Goal: Task Accomplishment & Management: Manage account settings

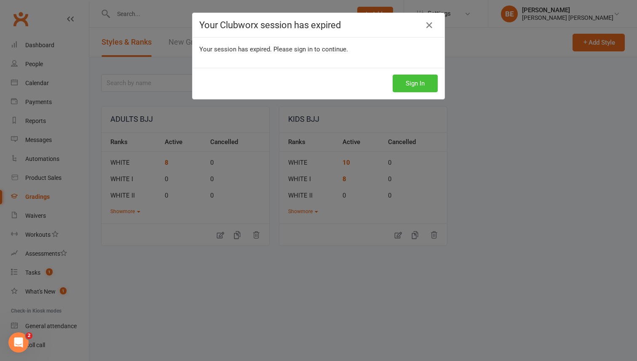
click at [411, 81] on button "Sign In" at bounding box center [414, 84] width 45 height 18
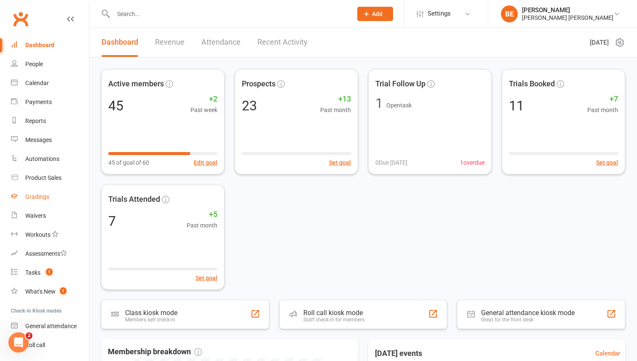
click at [41, 195] on div "Gradings" at bounding box center [37, 196] width 24 height 7
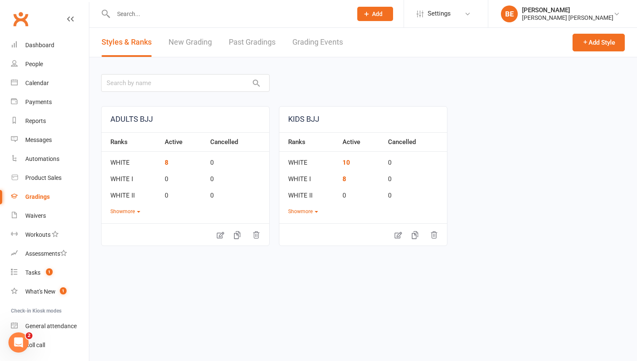
click at [198, 44] on link "New Grading" at bounding box center [189, 42] width 43 height 29
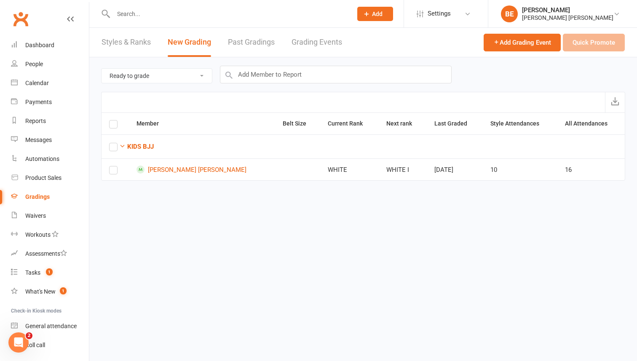
click at [160, 15] on input "text" at bounding box center [228, 14] width 235 height 12
drag, startPoint x: 298, startPoint y: 170, endPoint x: 333, endPoint y: 169, distance: 35.4
click at [333, 169] on td "WHITE" at bounding box center [349, 169] width 59 height 22
drag, startPoint x: 384, startPoint y: 169, endPoint x: 355, endPoint y: 174, distance: 29.0
click at [378, 174] on td "WHITE I" at bounding box center [402, 169] width 48 height 22
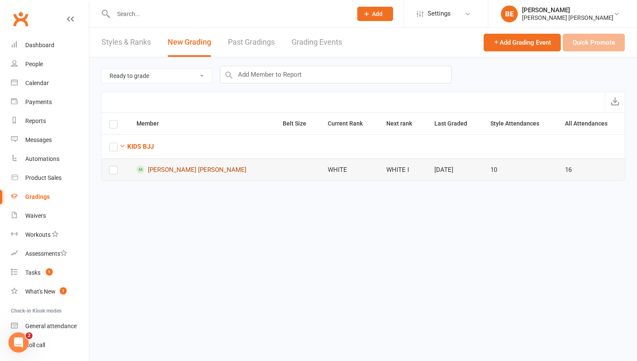
click at [185, 170] on link "[PERSON_NAME] [PERSON_NAME]" at bounding box center [201, 169] width 131 height 8
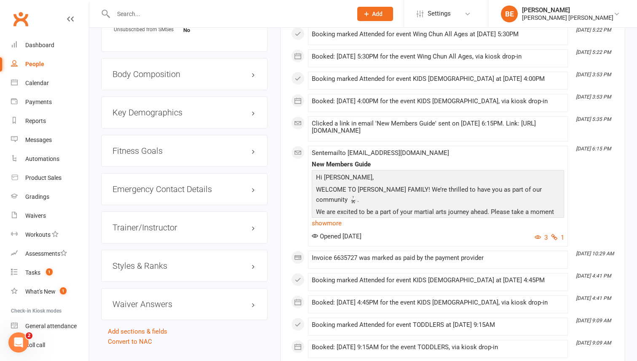
scroll to position [647, 0]
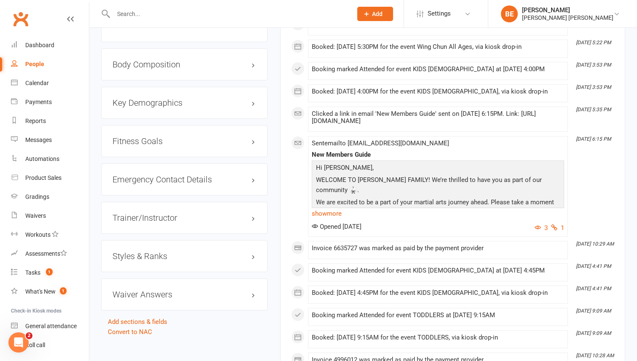
click at [253, 251] on h3 "Styles & Ranks" at bounding box center [184, 255] width 144 height 9
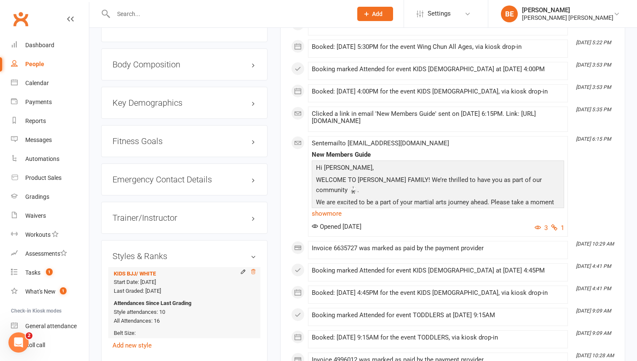
click at [254, 269] on icon at bounding box center [253, 272] width 6 height 6
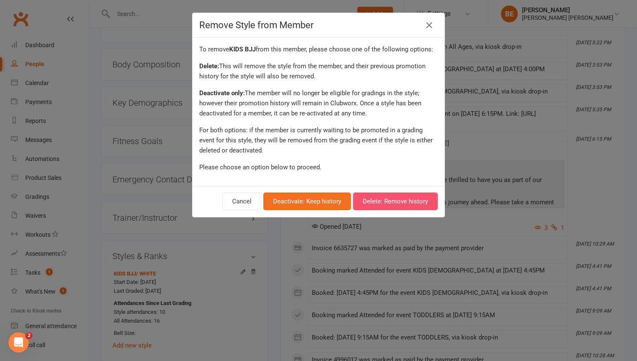
click at [364, 208] on button "Delete: Remove history" at bounding box center [395, 201] width 85 height 18
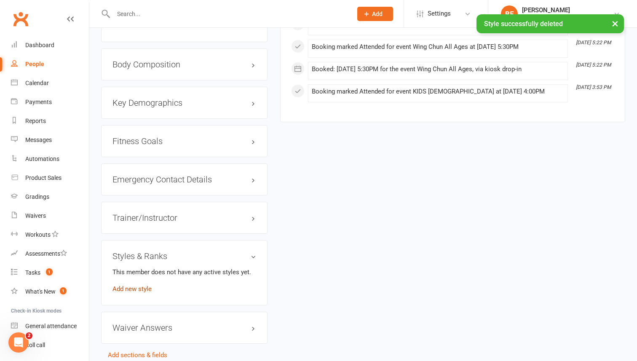
click at [135, 288] on link "Add new style" at bounding box center [131, 289] width 39 height 8
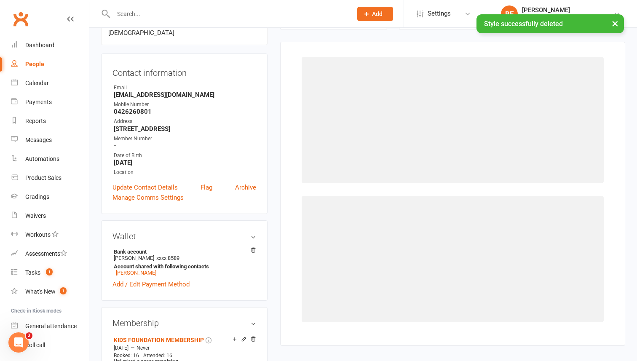
scroll to position [72, 0]
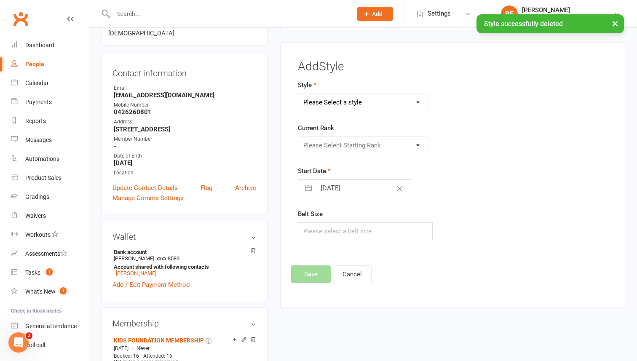
click at [401, 101] on select "Please Select a style ADULTS BJJ KIDS BJJ" at bounding box center [363, 102] width 130 height 17
select select "3700"
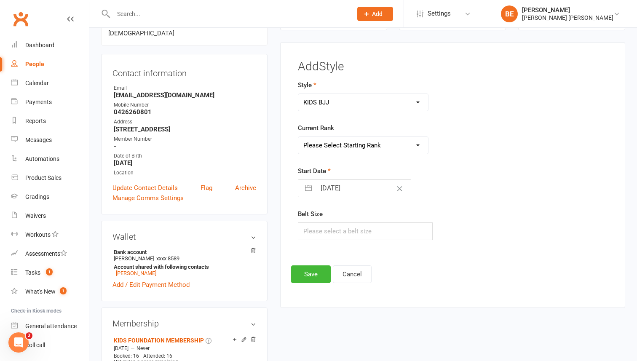
click at [376, 144] on select "Please Select Starting Rank WHITE WHITE I WHITE II WHITE III WHITE IIIII WHITE …" at bounding box center [363, 145] width 130 height 17
select select "43821"
click at [321, 229] on input "text" at bounding box center [365, 231] width 135 height 18
type input "m"
type input "M000"
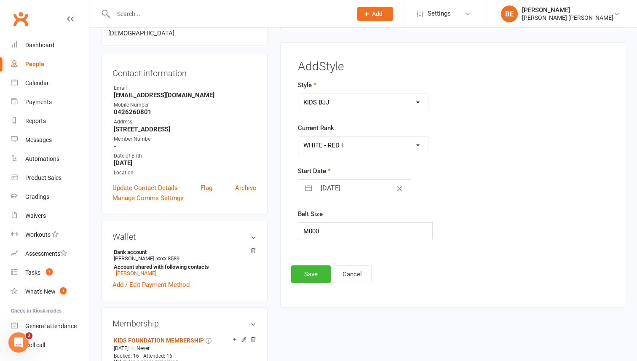
click at [331, 189] on input "[DATE]" at bounding box center [363, 188] width 95 height 17
select select "7"
select select "2025"
select select "8"
select select "2025"
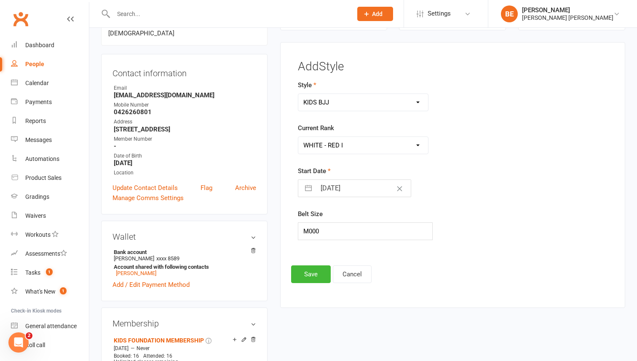
select select "9"
select select "2025"
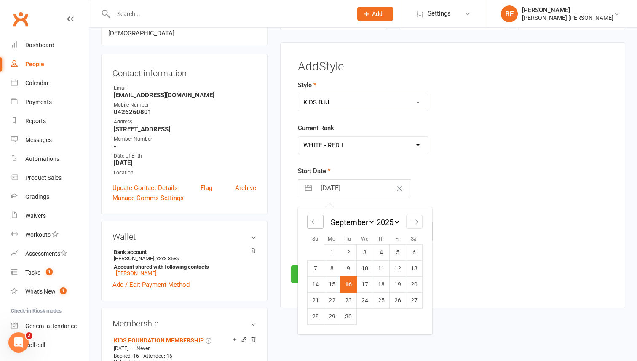
click at [318, 221] on icon "Move backward to switch to the previous month." at bounding box center [315, 222] width 8 height 8
select select "6"
select select "2025"
click at [318, 221] on icon "Move backward to switch to the previous month." at bounding box center [315, 222] width 8 height 8
select select "5"
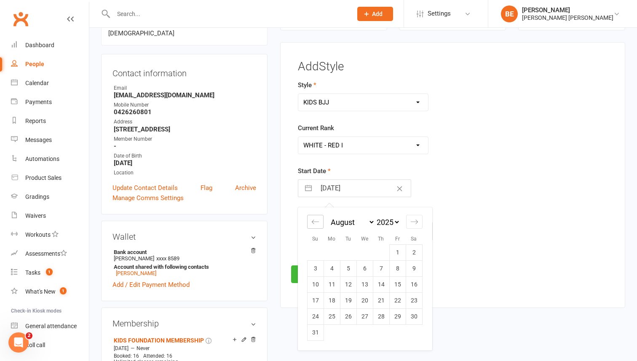
select select "2025"
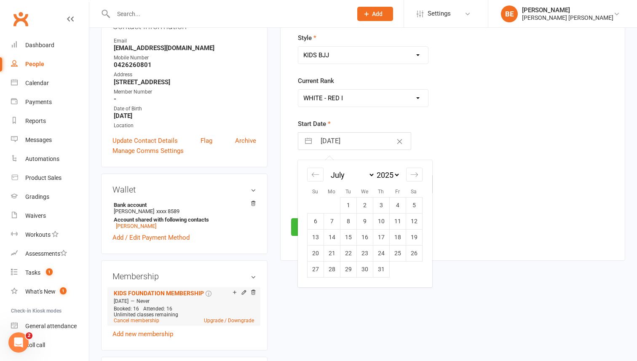
scroll to position [120, 0]
click at [394, 251] on td "25" at bounding box center [397, 253] width 16 height 16
type input "[DATE]"
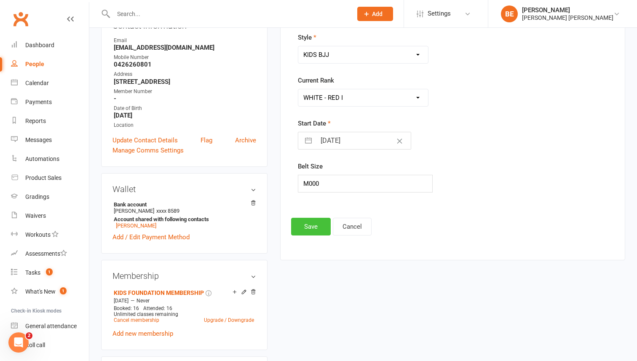
click at [318, 224] on button "Save" at bounding box center [311, 227] width 40 height 18
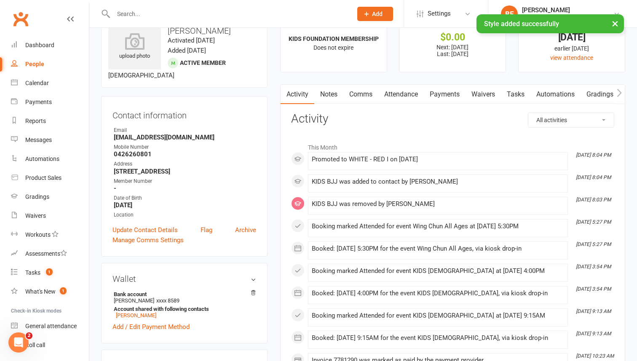
scroll to position [0, 0]
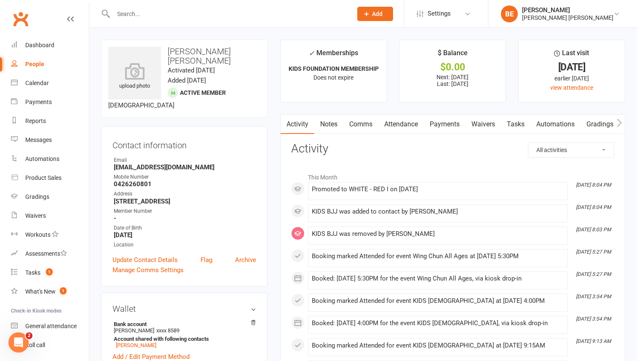
click at [134, 11] on input "text" at bounding box center [228, 14] width 235 height 12
click at [40, 67] on div "People" at bounding box center [34, 64] width 19 height 7
select select "50"
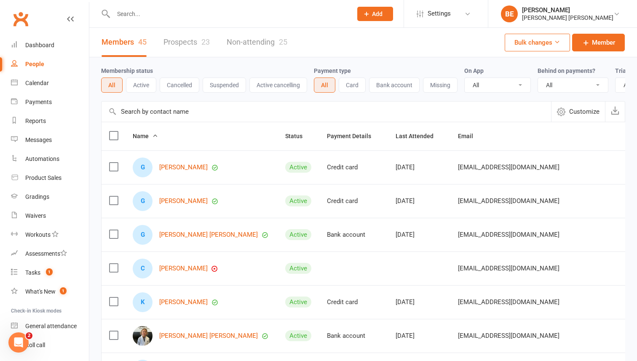
click at [168, 43] on link "Prospects 23" at bounding box center [186, 42] width 46 height 29
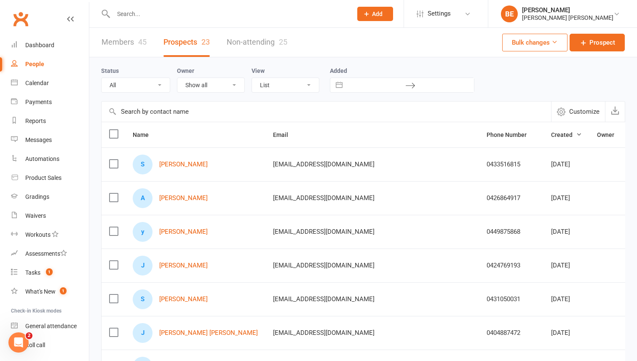
click at [139, 41] on div "45" at bounding box center [142, 41] width 8 height 9
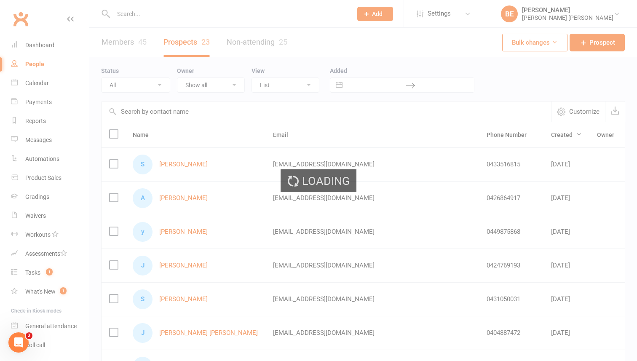
select select "50"
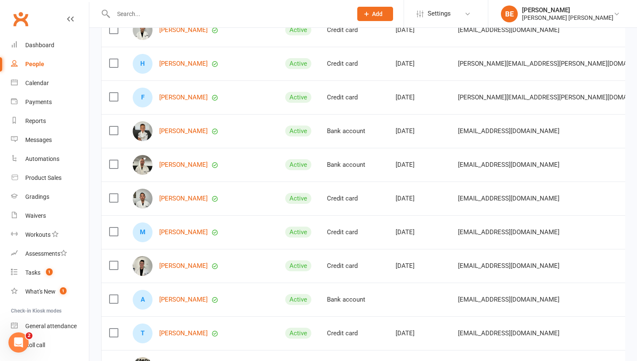
scroll to position [1250, 0]
click at [184, 133] on link "[PERSON_NAME]" at bounding box center [183, 130] width 48 height 7
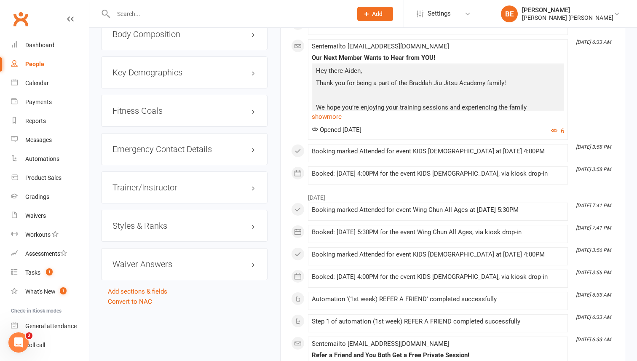
scroll to position [696, 0]
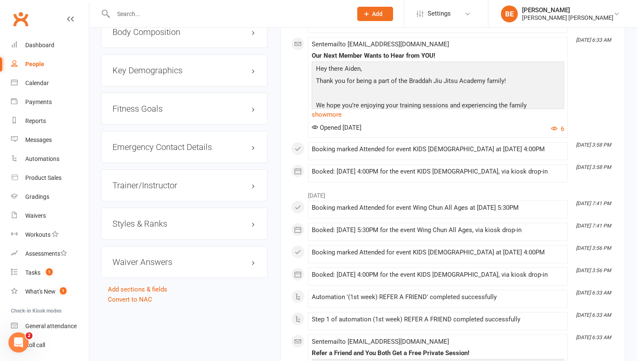
click at [252, 228] on h3 "Styles & Ranks" at bounding box center [184, 223] width 144 height 9
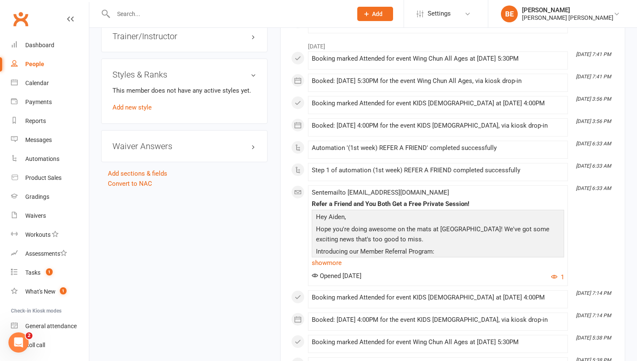
scroll to position [863, 0]
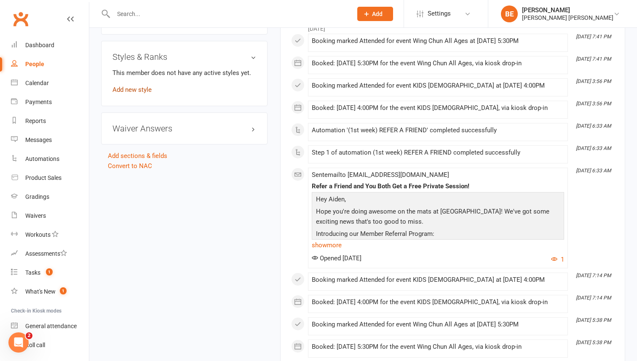
click at [129, 93] on link "Add new style" at bounding box center [131, 90] width 39 height 8
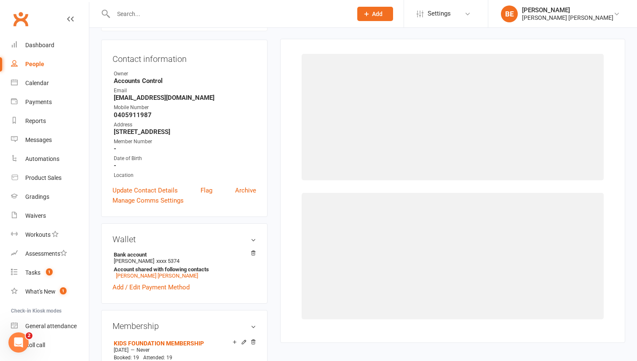
scroll to position [72, 0]
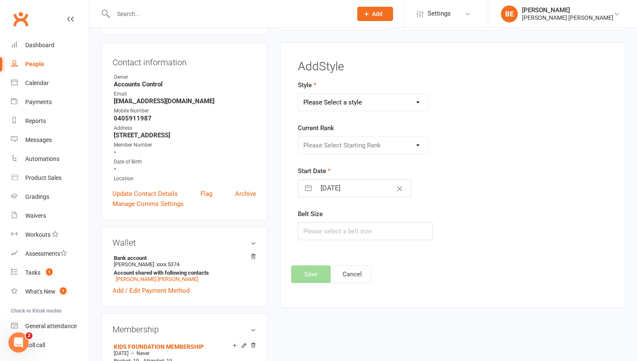
click at [378, 103] on select "Please Select a style ADULTS BJJ KIDS BJJ" at bounding box center [363, 102] width 130 height 17
select select "3700"
click at [358, 147] on select "Please Select Starting Rank WHITE WHITE I WHITE II WHITE III WHITE IIIII WHITE …" at bounding box center [363, 145] width 130 height 17
select select "43824"
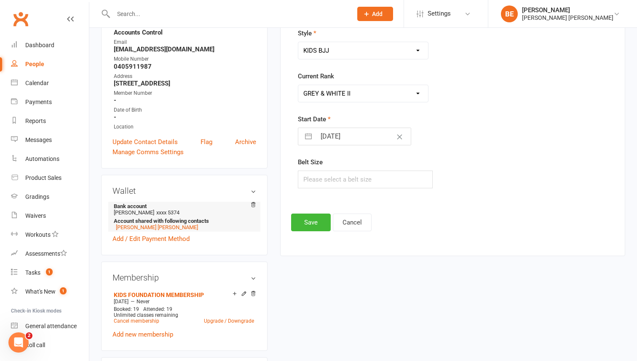
scroll to position [137, 0]
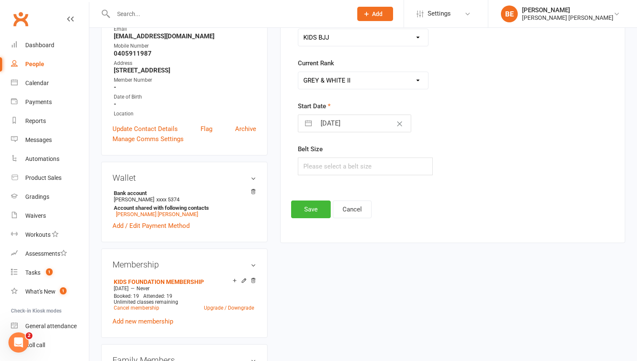
select select "7"
select select "2025"
select select "8"
select select "2025"
select select "9"
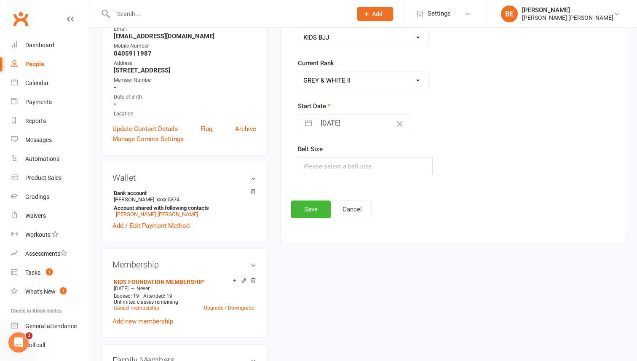
select select "2025"
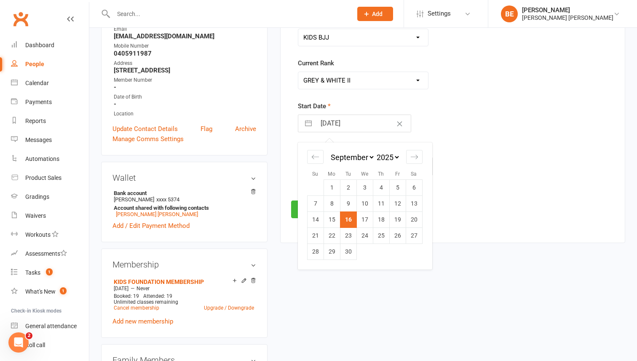
click at [347, 125] on input "[DATE]" at bounding box center [363, 123] width 95 height 17
click at [313, 156] on icon "Move backward to switch to the previous month." at bounding box center [315, 157] width 8 height 8
select select "6"
select select "2025"
click at [351, 232] on td "19" at bounding box center [348, 235] width 16 height 16
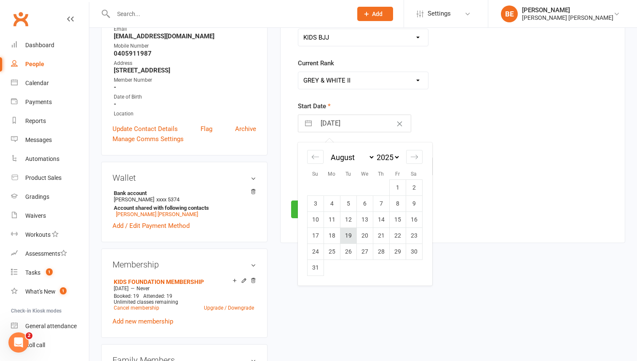
type input "[DATE]"
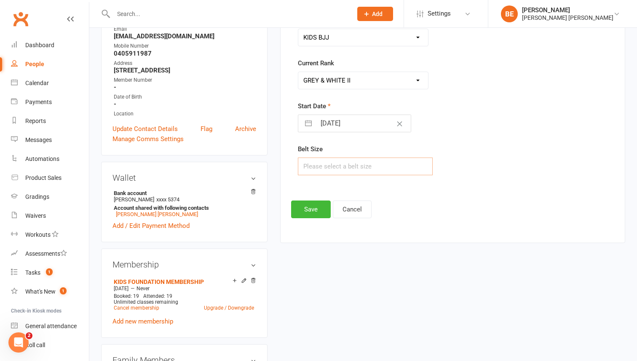
click at [348, 166] on input "text" at bounding box center [365, 166] width 135 height 18
type input "M00"
click at [301, 209] on button "Save" at bounding box center [311, 209] width 40 height 18
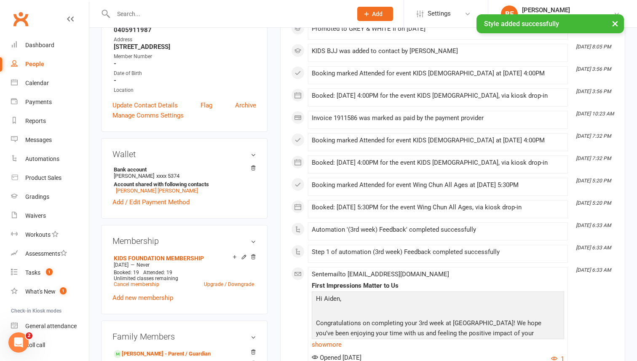
scroll to position [0, 0]
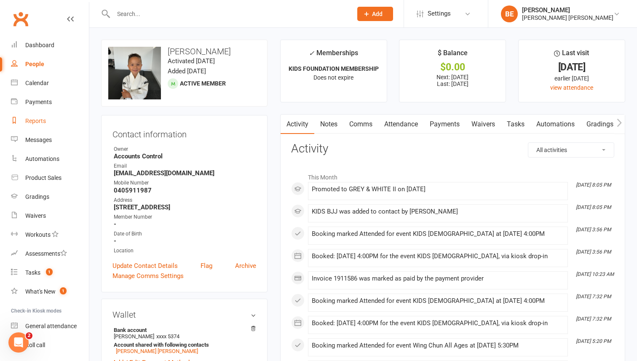
click at [39, 120] on div "Reports" at bounding box center [35, 120] width 21 height 7
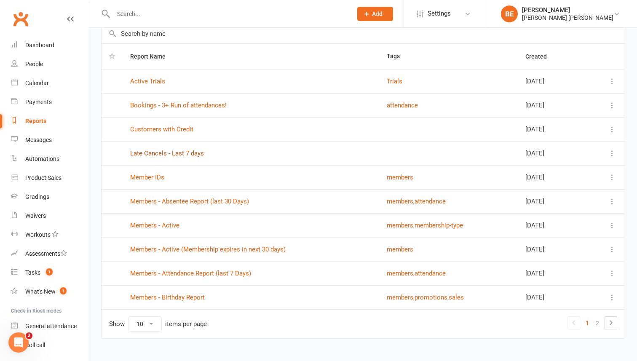
scroll to position [59, 0]
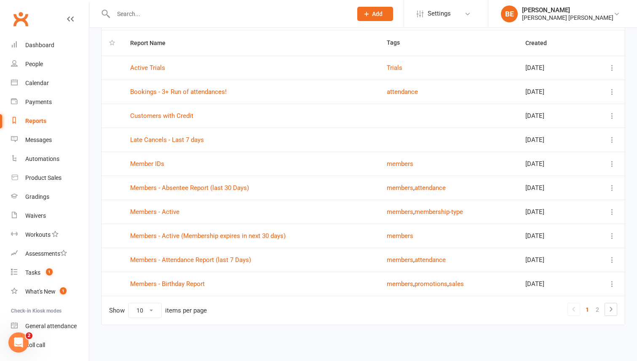
click at [147, 307] on select "10 25 50 100" at bounding box center [144, 310] width 33 height 14
select select "100"
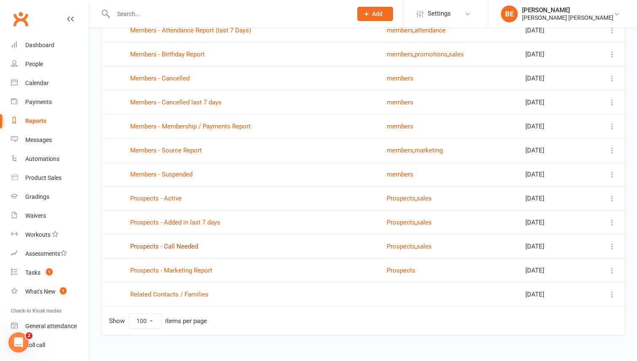
scroll to position [299, 0]
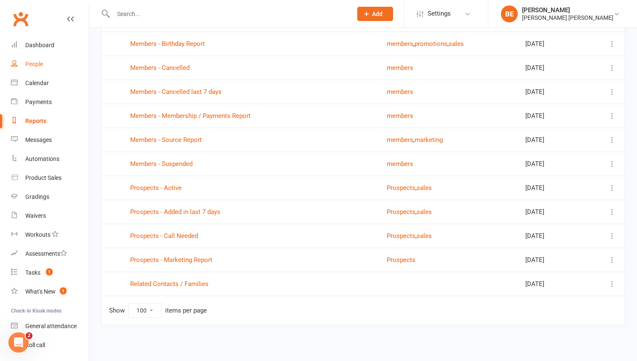
click at [38, 65] on div "People" at bounding box center [34, 64] width 18 height 7
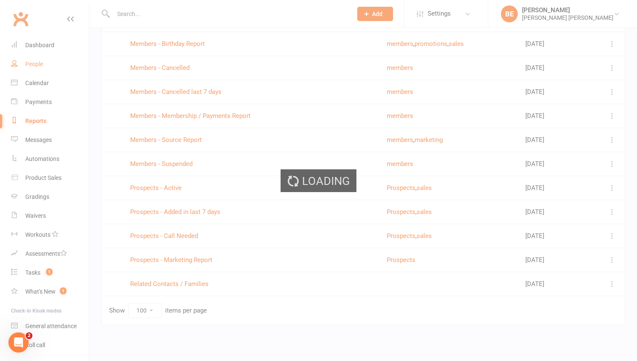
select select "50"
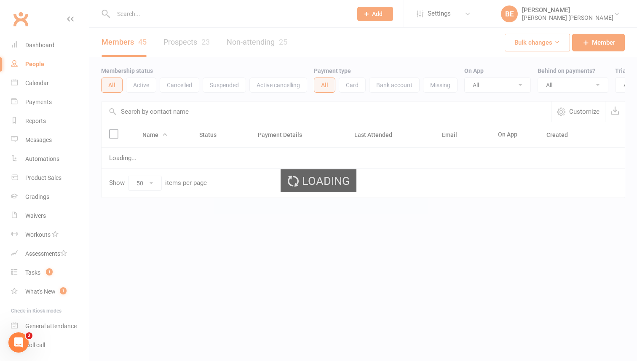
click at [141, 20] on ui-view "Prospect Member Non-attending contact Class / event Appointment Grading event T…" at bounding box center [318, 116] width 637 height 229
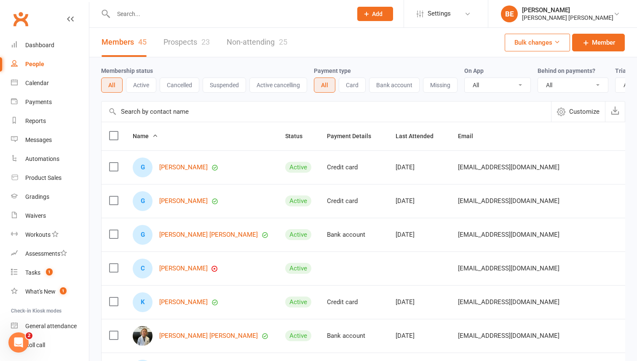
click at [141, 14] on input "text" at bounding box center [228, 14] width 235 height 12
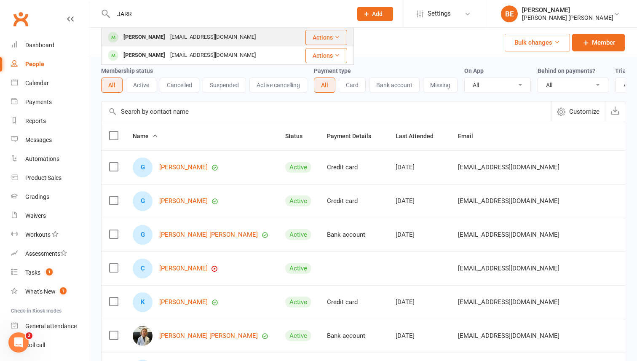
type input "JARR"
click at [140, 37] on div "[PERSON_NAME]" at bounding box center [144, 37] width 47 height 12
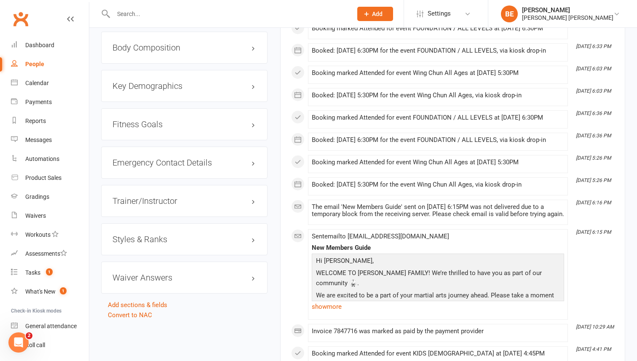
scroll to position [663, 0]
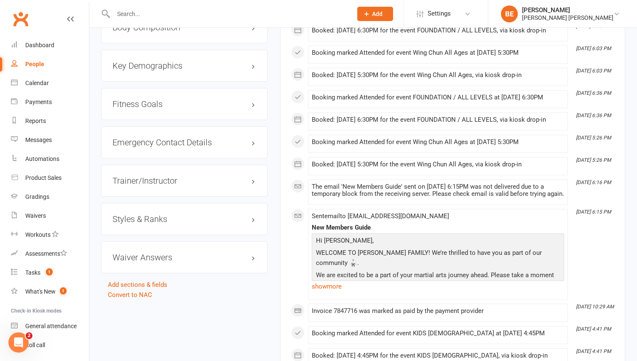
click at [253, 218] on h3 "Styles & Ranks" at bounding box center [184, 218] width 144 height 9
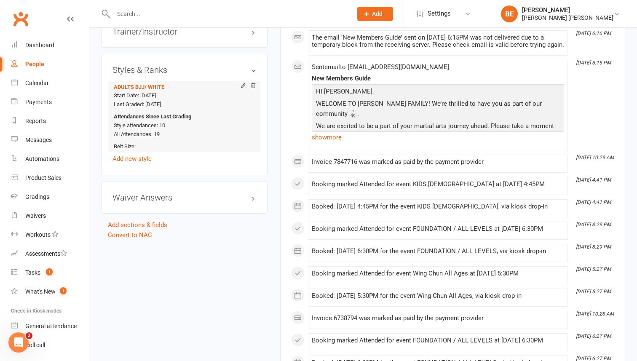
scroll to position [707, 0]
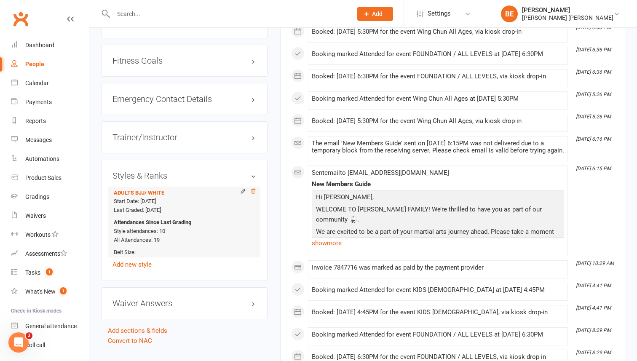
click at [253, 192] on icon at bounding box center [253, 191] width 4 height 5
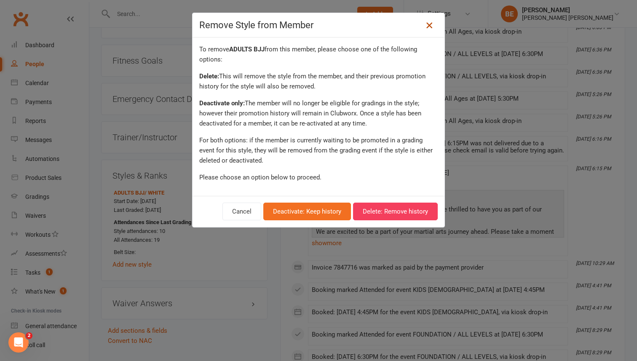
click at [433, 26] on icon at bounding box center [429, 25] width 10 height 10
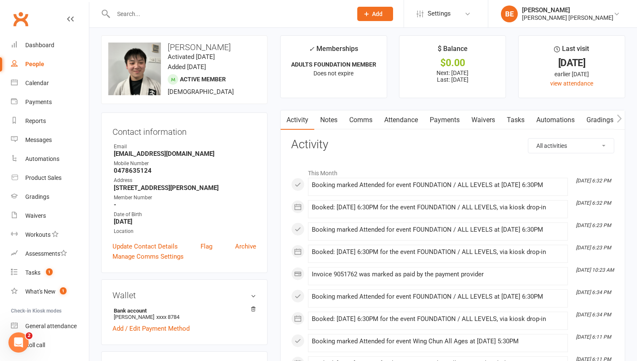
scroll to position [0, 0]
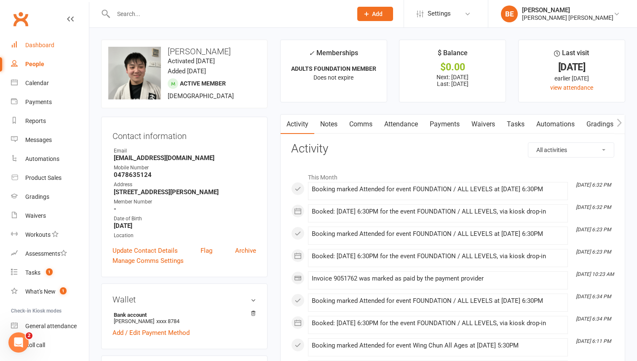
click at [39, 47] on div "Dashboard" at bounding box center [39, 45] width 29 height 7
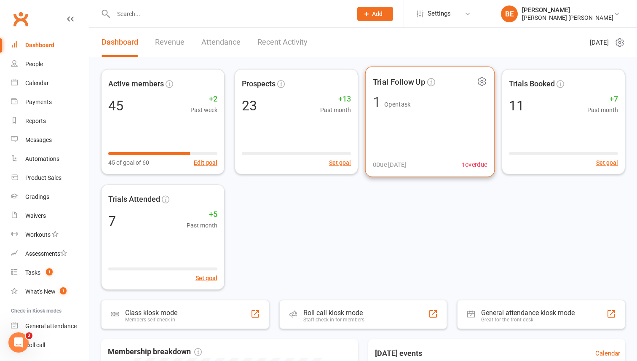
click at [397, 123] on div "Trial Follow Up 1 Open task 0 Due [DATE] 1 overdue" at bounding box center [430, 122] width 130 height 111
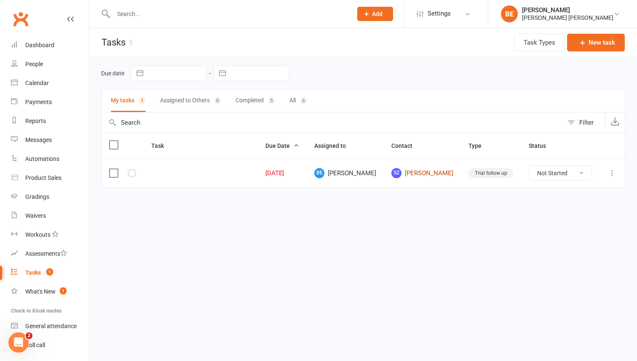
click at [443, 169] on link "SZ [PERSON_NAME]" at bounding box center [422, 173] width 62 height 10
click at [143, 13] on input "text" at bounding box center [228, 14] width 235 height 12
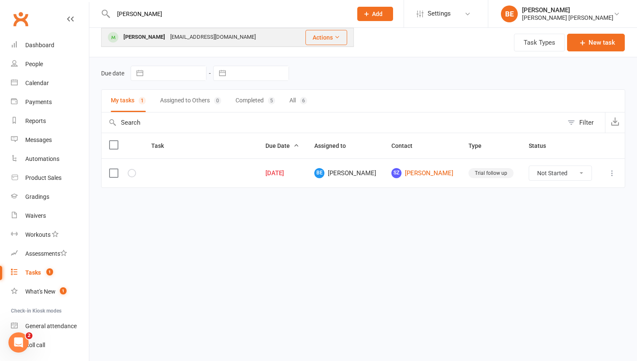
type input "[PERSON_NAME]"
click at [131, 38] on div "[PERSON_NAME]" at bounding box center [144, 37] width 47 height 12
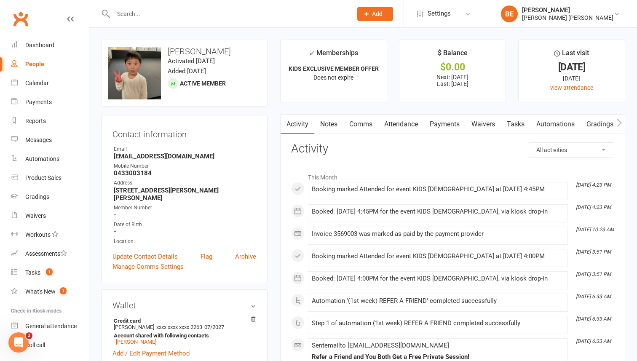
click at [135, 16] on input "text" at bounding box center [228, 14] width 235 height 12
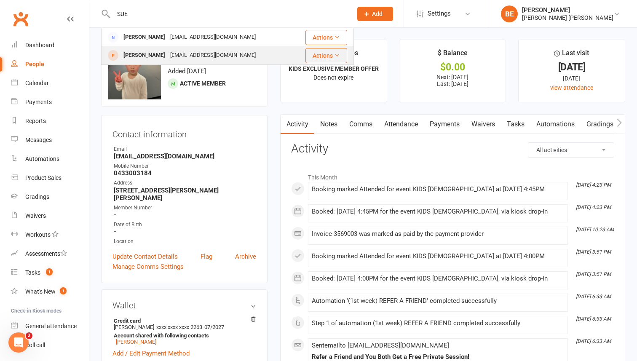
type input "SUE"
click at [135, 54] on div "[PERSON_NAME]" at bounding box center [144, 55] width 47 height 12
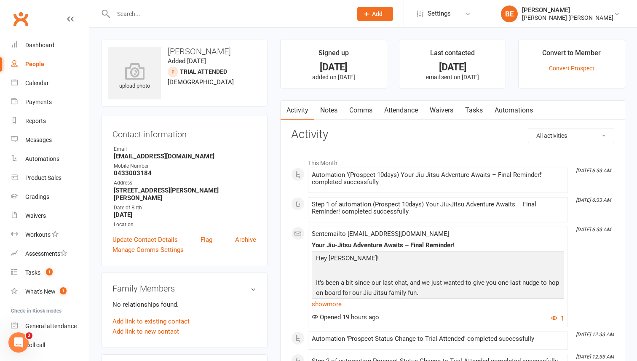
click at [510, 111] on link "Automations" at bounding box center [513, 110] width 50 height 19
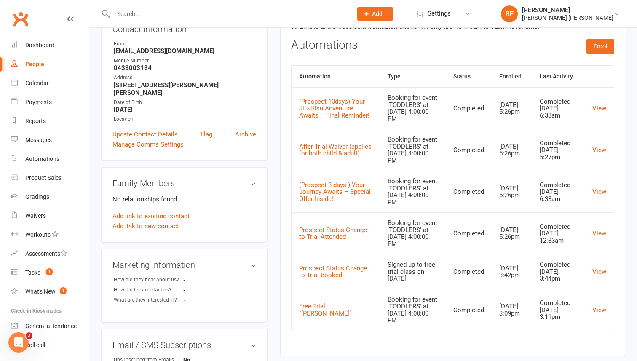
scroll to position [106, 0]
click at [250, 129] on link "Archive" at bounding box center [245, 133] width 21 height 10
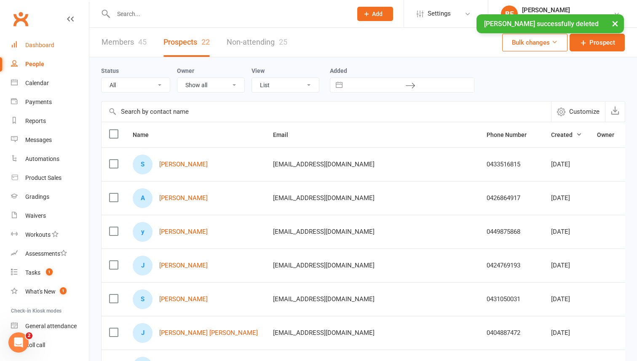
click at [38, 44] on div "Dashboard" at bounding box center [39, 45] width 29 height 7
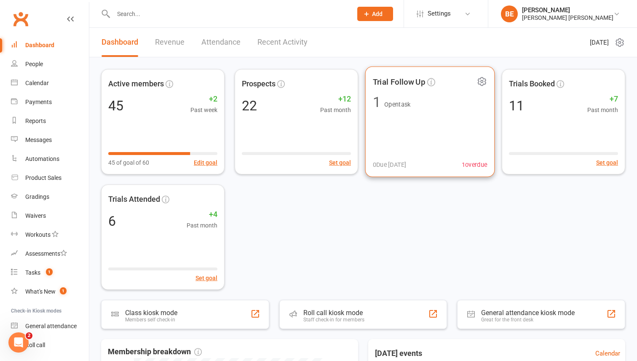
click at [482, 84] on icon at bounding box center [481, 81] width 11 height 11
click at [413, 205] on div "Active members 45 +2 Past week 45 of goal of 60 Edit goal Prospects 22 +12 Past…" at bounding box center [363, 179] width 524 height 221
click at [422, 102] on span "1 Open task" at bounding box center [430, 102] width 115 height 14
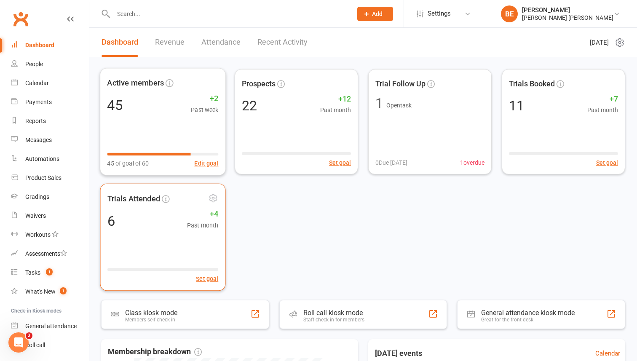
click at [150, 205] on div "Trials Attended" at bounding box center [162, 199] width 111 height 16
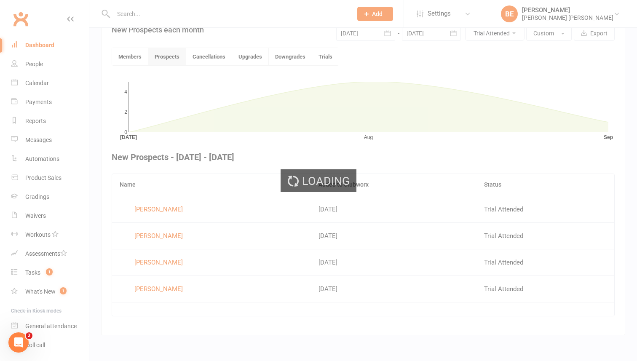
scroll to position [211, 0]
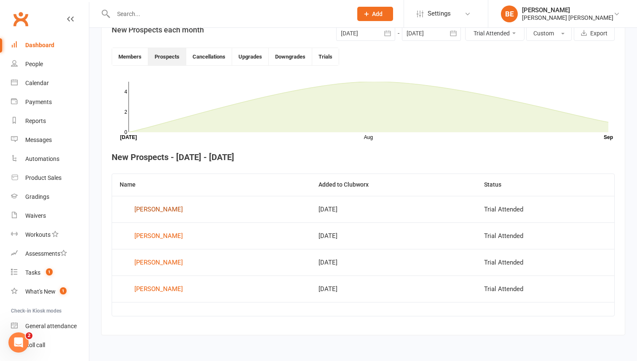
click at [150, 211] on div "[PERSON_NAME]" at bounding box center [158, 209] width 48 height 13
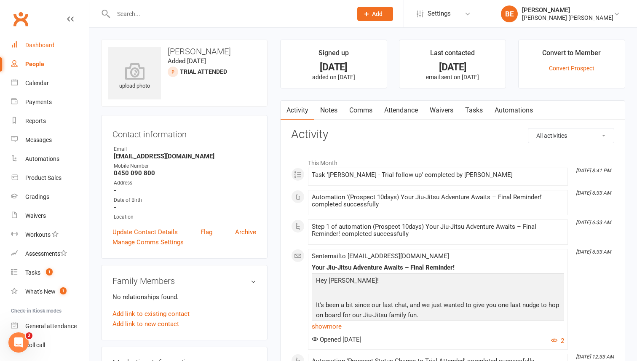
click at [49, 49] on link "Dashboard" at bounding box center [50, 45] width 78 height 19
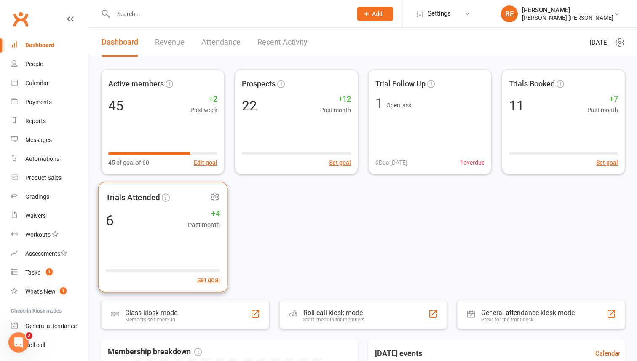
click at [135, 210] on div "6 +4 Past month" at bounding box center [163, 219] width 115 height 19
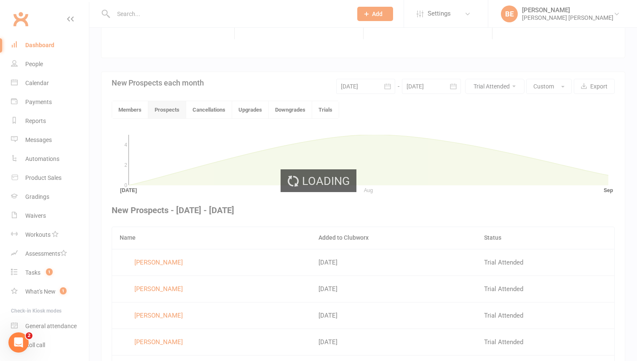
scroll to position [200, 0]
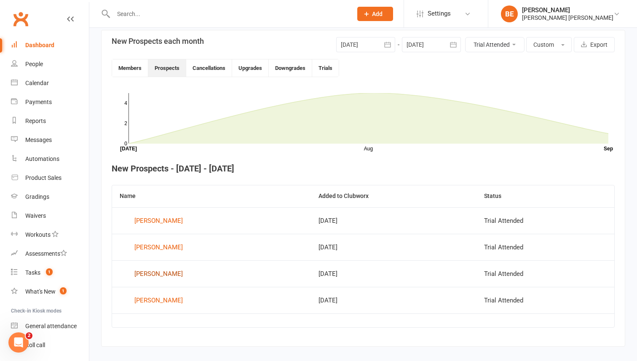
click at [152, 277] on div "[PERSON_NAME]" at bounding box center [158, 273] width 48 height 13
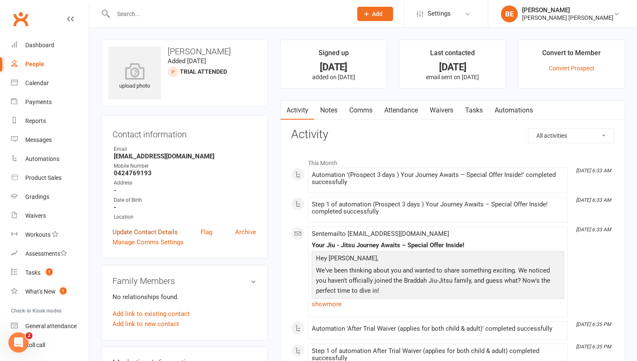
click at [131, 234] on link "Update Contact Details" at bounding box center [144, 232] width 65 height 10
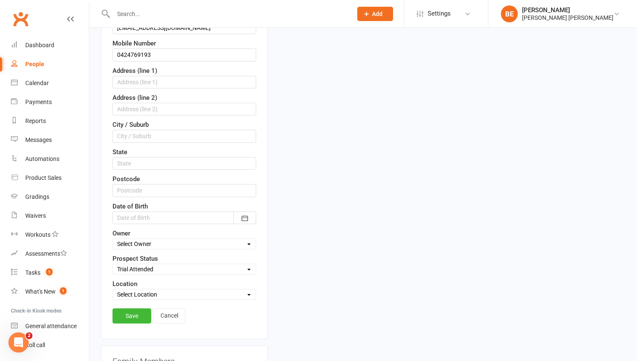
scroll to position [183, 0]
click at [216, 267] on select "Select Initial Contact Follow-up Call Follow-up Email Almost Ready Not Ready No…" at bounding box center [184, 268] width 143 height 9
select select "Not interested"
click at [133, 313] on link "Save" at bounding box center [131, 314] width 39 height 15
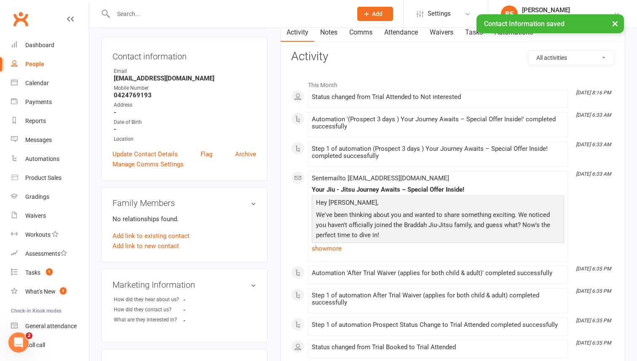
scroll to position [0, 0]
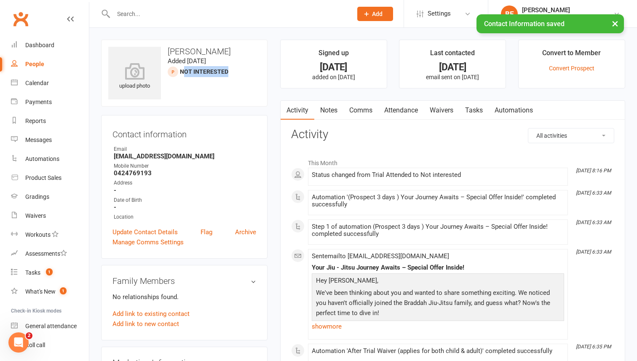
drag, startPoint x: 236, startPoint y: 74, endPoint x: 183, endPoint y: 73, distance: 53.5
click at [183, 73] on div "upload photo [PERSON_NAME] Added [DATE] Not interested prospect" at bounding box center [184, 73] width 166 height 67
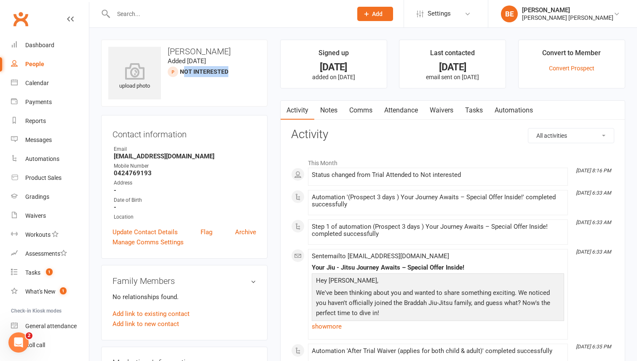
click at [193, 85] on div "upload photo [PERSON_NAME] Added [DATE] Not interested prospect" at bounding box center [184, 73] width 166 height 67
drag, startPoint x: 232, startPoint y: 70, endPoint x: 176, endPoint y: 71, distance: 56.4
click at [176, 71] on div "upload photo [PERSON_NAME] Added [DATE] Not interested prospect" at bounding box center [184, 73] width 166 height 67
click at [54, 49] on link "Dashboard" at bounding box center [50, 45] width 78 height 19
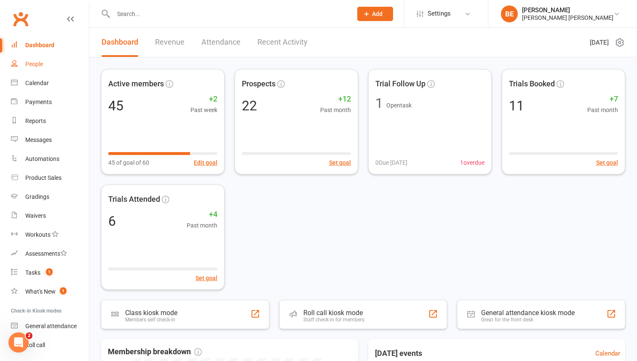
click at [29, 67] on div "People" at bounding box center [34, 64] width 18 height 7
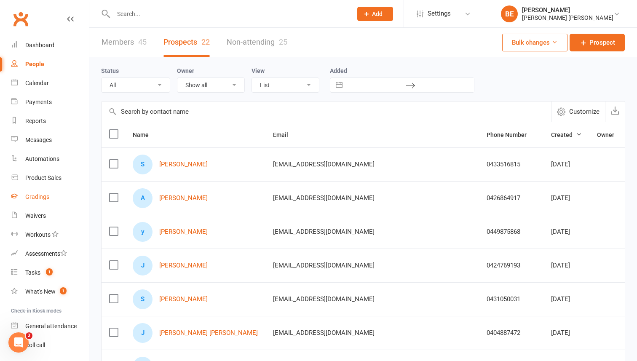
click at [33, 200] on div "Gradings" at bounding box center [37, 196] width 24 height 7
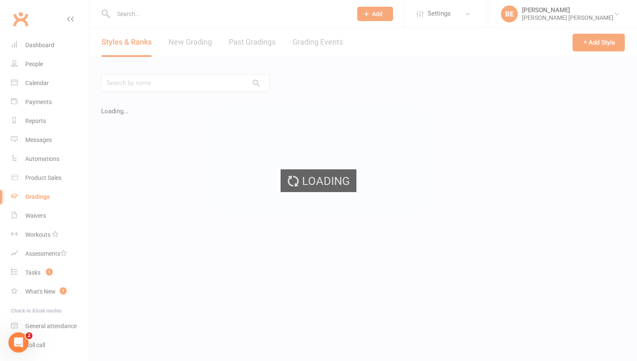
click at [33, 200] on div "Loading" at bounding box center [318, 180] width 637 height 361
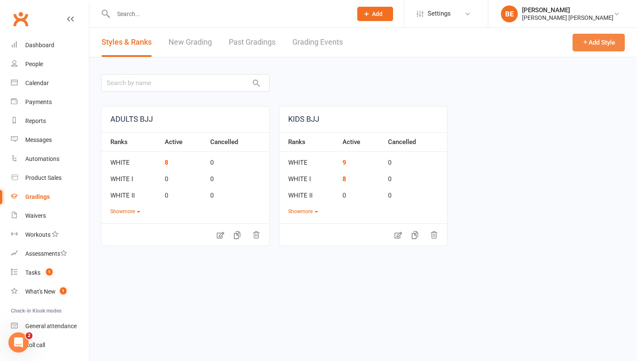
click at [586, 42] on icon "button" at bounding box center [585, 42] width 6 height 6
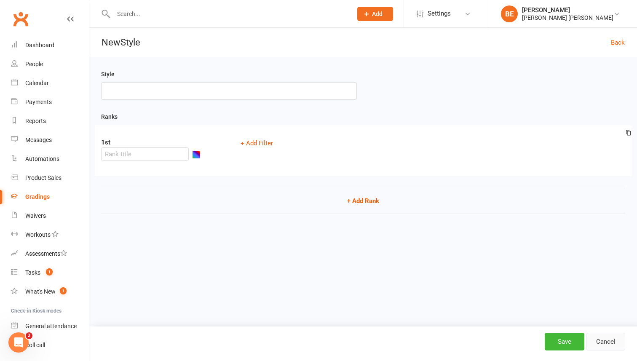
click at [613, 341] on link "Cancel" at bounding box center [605, 342] width 39 height 18
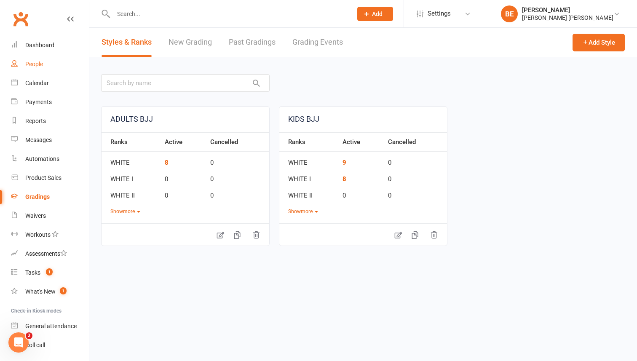
click at [39, 67] on div "People" at bounding box center [34, 64] width 18 height 7
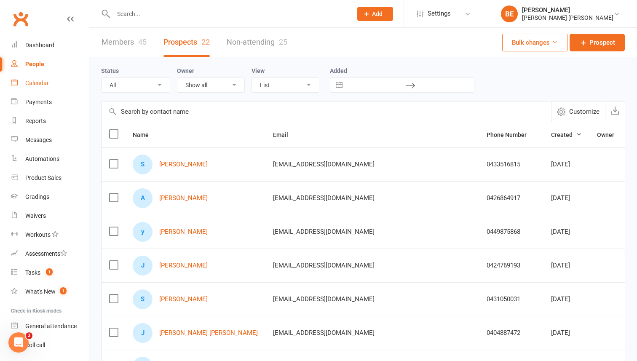
click at [40, 87] on link "Calendar" at bounding box center [50, 83] width 78 height 19
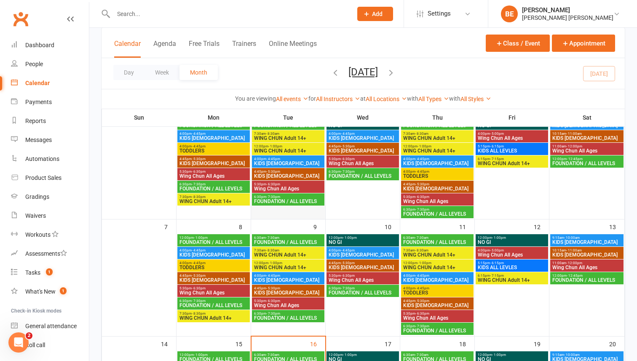
scroll to position [79, 0]
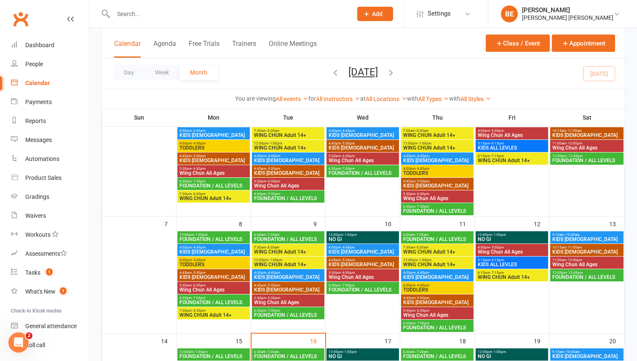
click at [262, 300] on span "Wing Chun All Ages" at bounding box center [287, 302] width 69 height 5
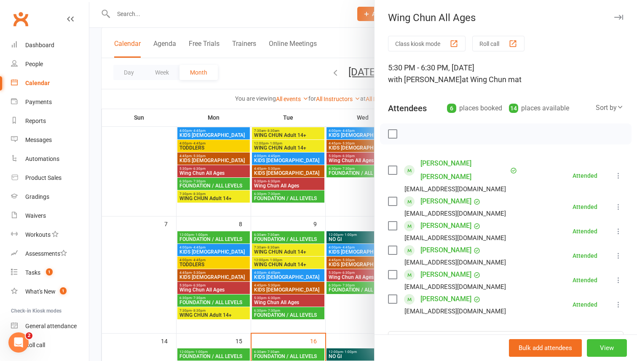
click at [598, 349] on button "View" at bounding box center [606, 348] width 40 height 18
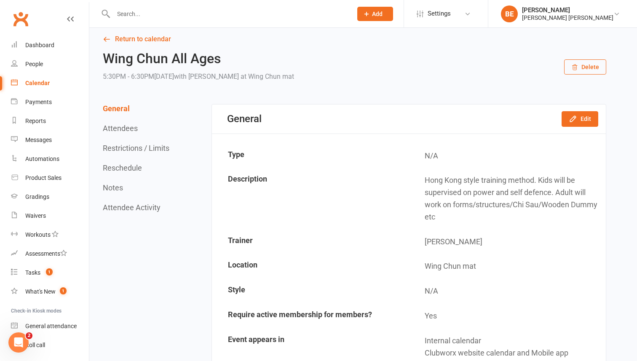
scroll to position [6, 0]
click at [578, 120] on button "Edit" at bounding box center [579, 119] width 37 height 15
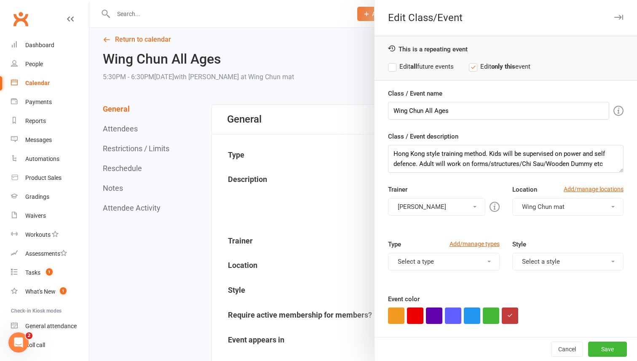
click at [461, 210] on button "[PERSON_NAME]" at bounding box center [436, 207] width 97 height 18
click at [461, 260] on button "Select a type" at bounding box center [444, 262] width 112 height 18
click at [548, 264] on button "Select a style" at bounding box center [568, 262] width 112 height 18
click at [493, 289] on div "Type Add/manage types Select a type Class Training Session Style Select a style…" at bounding box center [505, 266] width 248 height 55
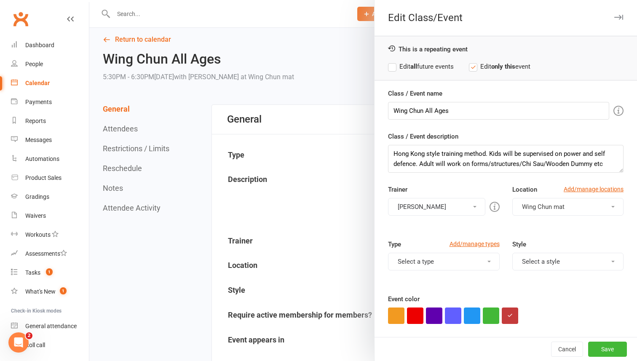
scroll to position [0, 0]
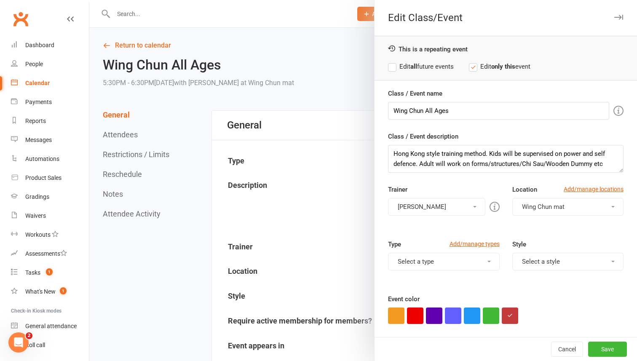
click at [450, 264] on button "Select a type" at bounding box center [444, 262] width 112 height 18
click at [541, 267] on button "Select a style" at bounding box center [568, 262] width 112 height 18
click at [538, 313] on div at bounding box center [505, 315] width 235 height 16
click at [576, 272] on div "Style Select a style ADULTS BJJ KIDS BJJ" at bounding box center [568, 260] width 124 height 43
click at [581, 260] on button "Select a style" at bounding box center [568, 262] width 112 height 18
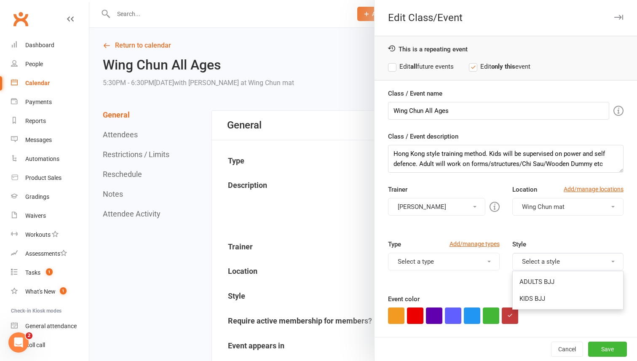
click at [473, 288] on div "Type Add/manage types Select a type Class Training Session Style Select a style…" at bounding box center [505, 266] width 248 height 55
click at [551, 260] on button "Select a style" at bounding box center [568, 262] width 112 height 18
click at [545, 312] on div at bounding box center [505, 315] width 235 height 16
click at [566, 352] on button "Cancel" at bounding box center [567, 348] width 32 height 15
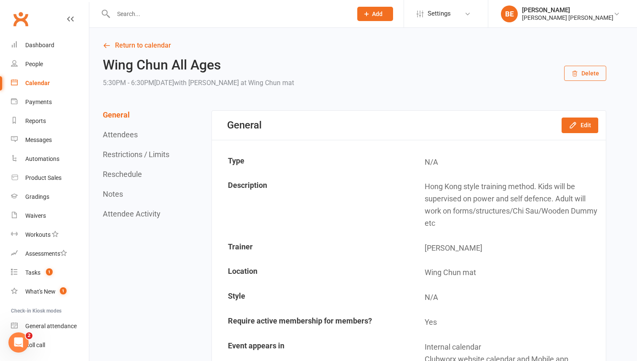
click at [139, 13] on input "text" at bounding box center [228, 14] width 235 height 12
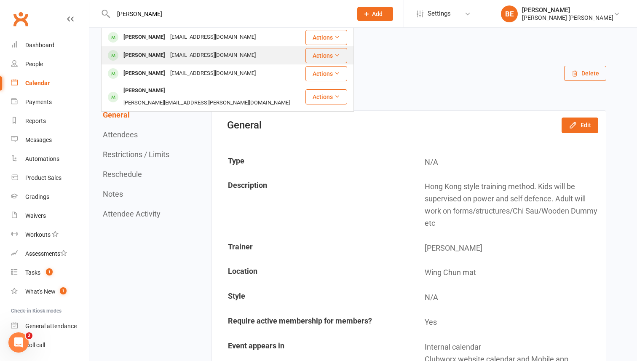
type input "[PERSON_NAME]"
click at [137, 57] on div "[PERSON_NAME]" at bounding box center [144, 55] width 47 height 12
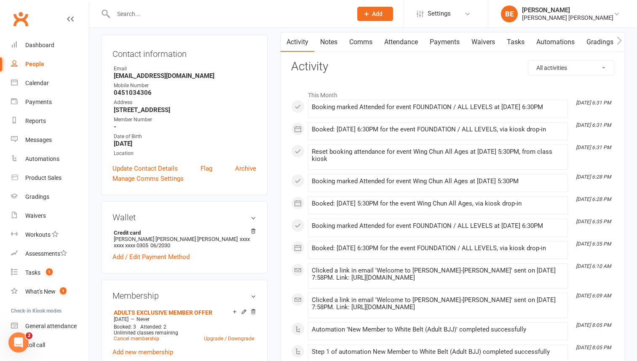
scroll to position [81, 0]
drag, startPoint x: 282, startPoint y: 136, endPoint x: 251, endPoint y: 136, distance: 31.6
click at [40, 84] on div "Calendar" at bounding box center [37, 83] width 24 height 7
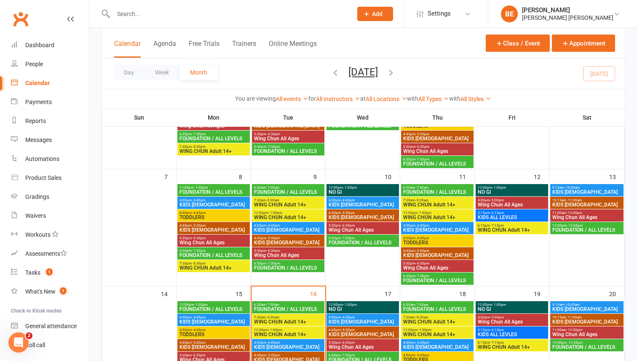
scroll to position [180, 0]
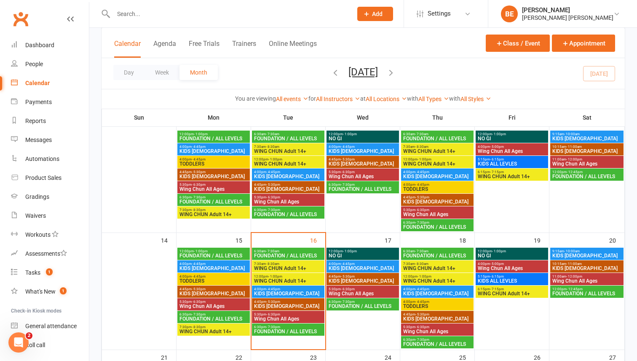
click at [268, 314] on span "- 6:30pm" at bounding box center [273, 314] width 14 height 4
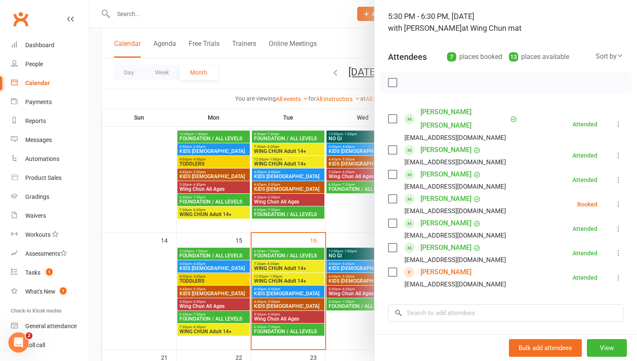
scroll to position [64, 0]
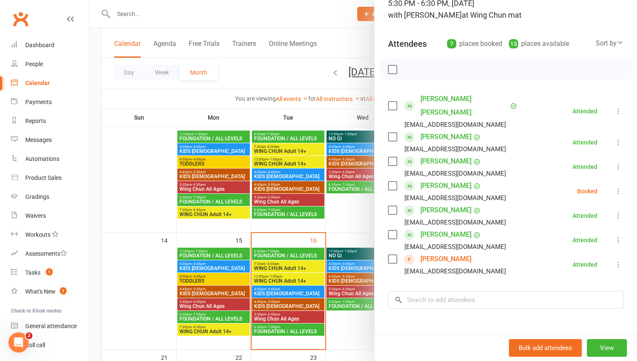
click at [618, 187] on icon at bounding box center [618, 191] width 8 height 8
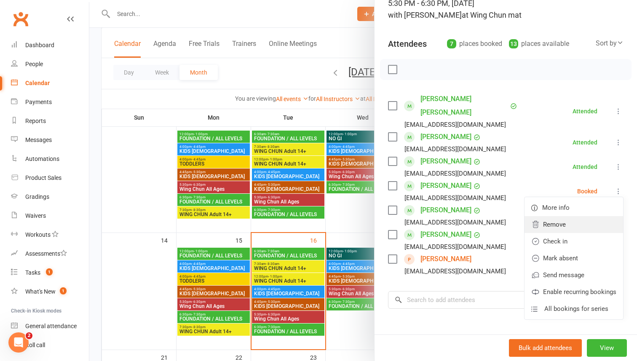
click at [575, 216] on link "Remove" at bounding box center [573, 224] width 99 height 17
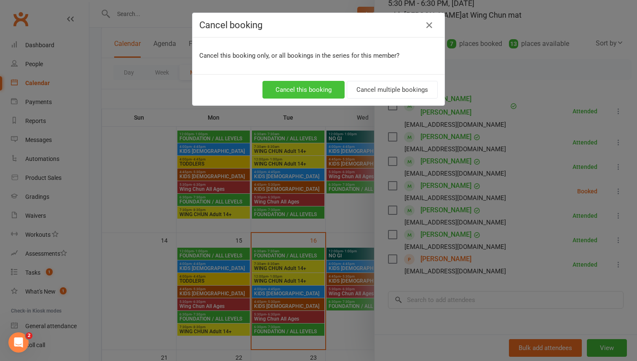
click at [328, 89] on button "Cancel this booking" at bounding box center [303, 90] width 82 height 18
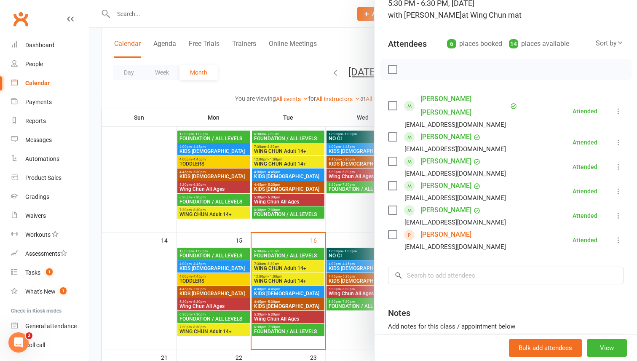
drag, startPoint x: 185, startPoint y: 170, endPoint x: 140, endPoint y: 145, distance: 51.1
click at [143, 148] on div at bounding box center [362, 180] width 547 height 361
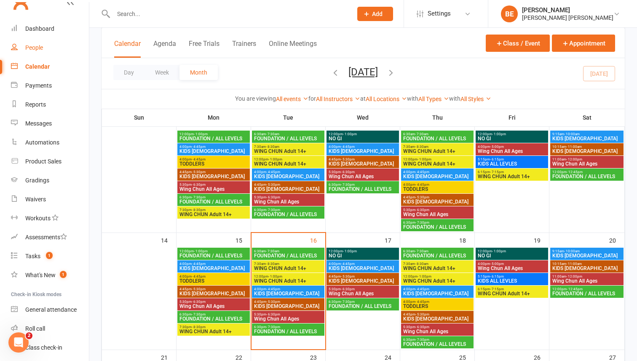
scroll to position [0, 0]
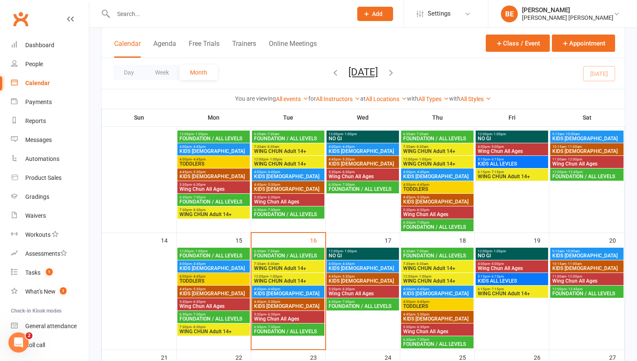
click at [118, 18] on input "text" at bounding box center [228, 14] width 235 height 12
type input "X"
type input "CAFF"
click at [136, 38] on div "[PERSON_NAME]" at bounding box center [144, 37] width 47 height 12
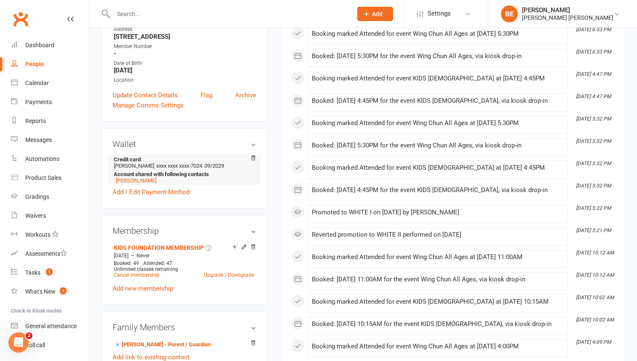
scroll to position [157, 0]
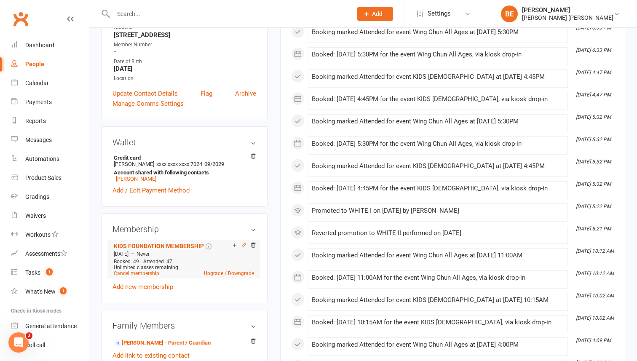
click at [242, 244] on icon at bounding box center [244, 245] width 6 height 6
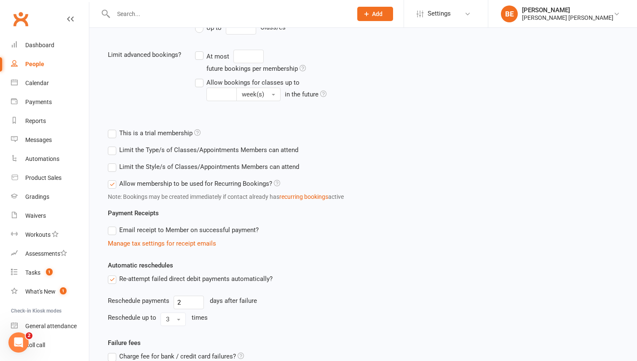
scroll to position [313, 0]
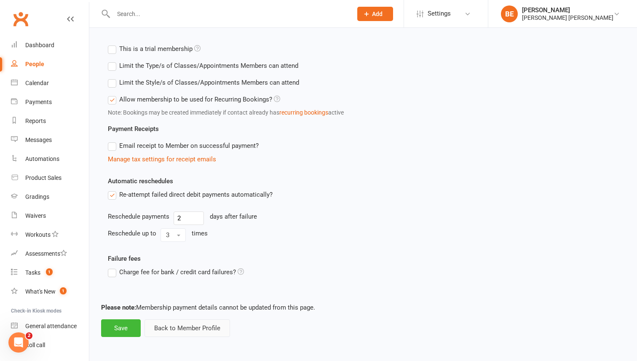
click at [210, 321] on button "Back to Member Profile" at bounding box center [186, 328] width 85 height 18
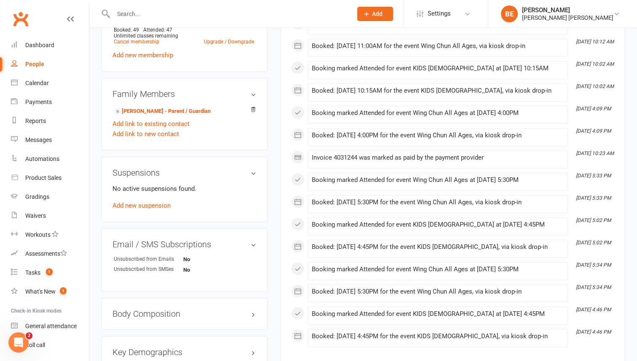
scroll to position [607, 0]
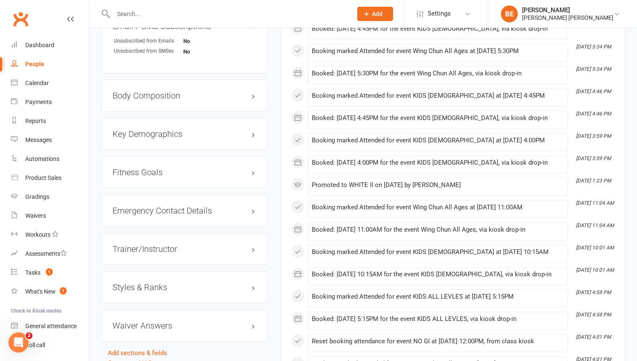
click at [211, 290] on h3 "Styles & Ranks" at bounding box center [184, 286] width 144 height 9
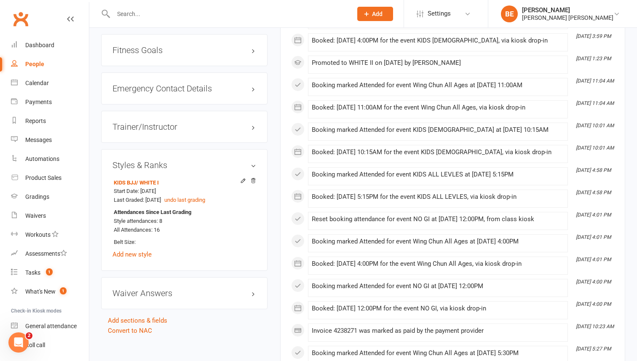
scroll to position [738, 0]
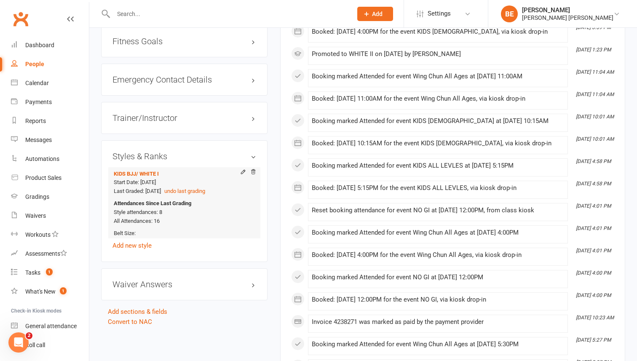
click at [169, 210] on div "Attendances Since Last Grading Style attendances: 8 All Attendances: 16" at bounding box center [183, 212] width 138 height 27
click at [243, 172] on icon at bounding box center [243, 172] width 6 height 6
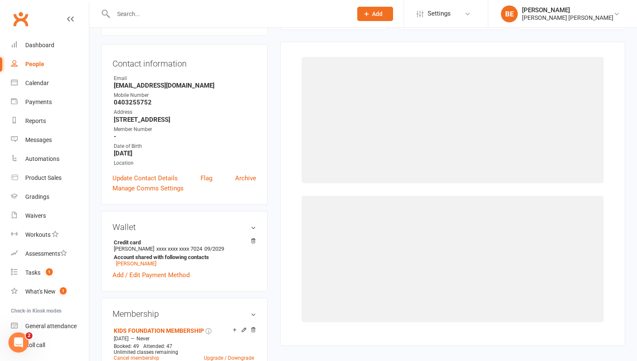
scroll to position [72, 0]
select select "3700"
select select "43817"
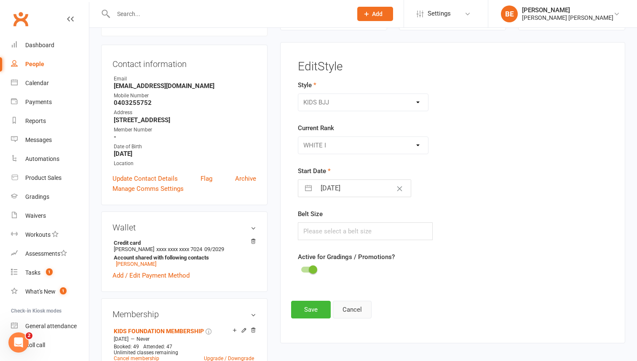
click at [350, 306] on button "Cancel" at bounding box center [352, 310] width 39 height 18
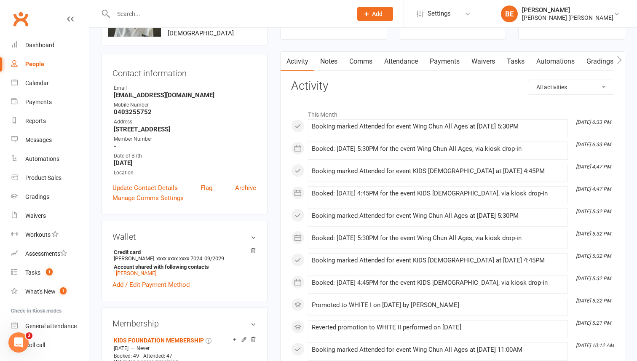
scroll to position [0, 0]
